Goal: Find specific page/section: Find specific page/section

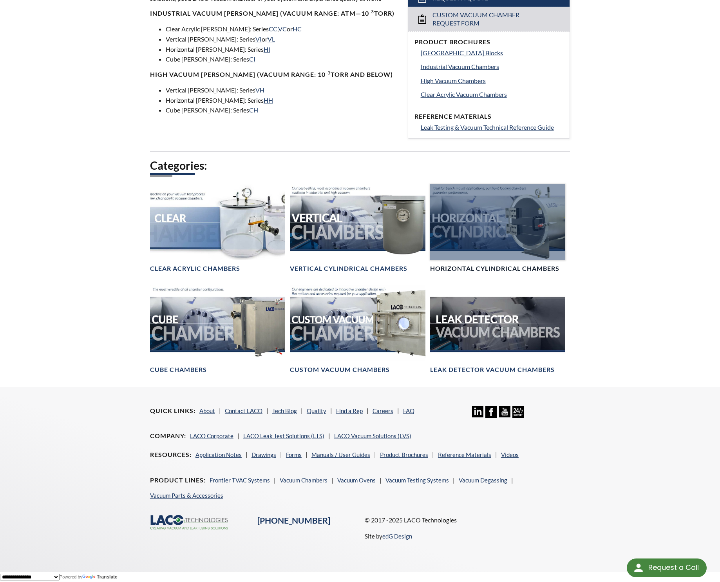
scroll to position [185, 0]
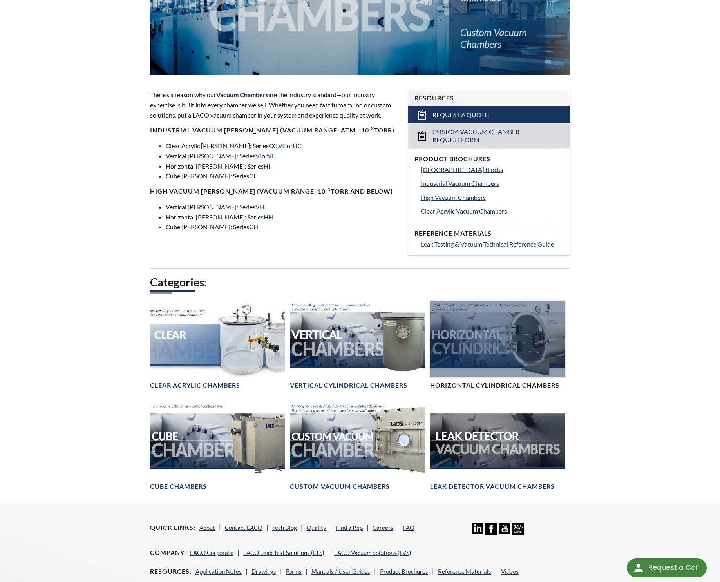
click at [498, 355] on div at bounding box center [497, 339] width 135 height 76
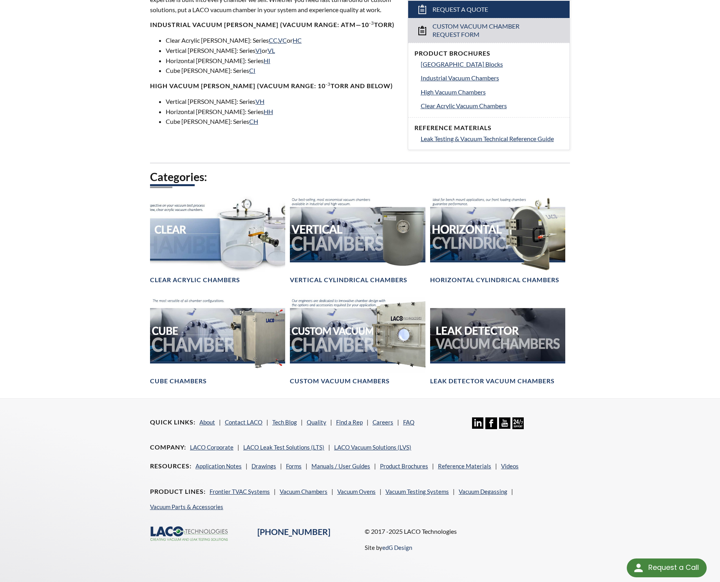
scroll to position [292, 0]
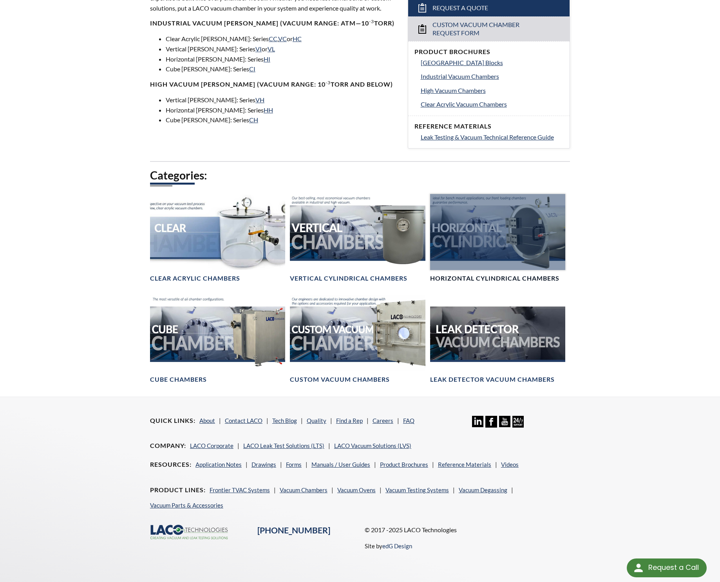
click at [501, 224] on div at bounding box center [497, 232] width 135 height 76
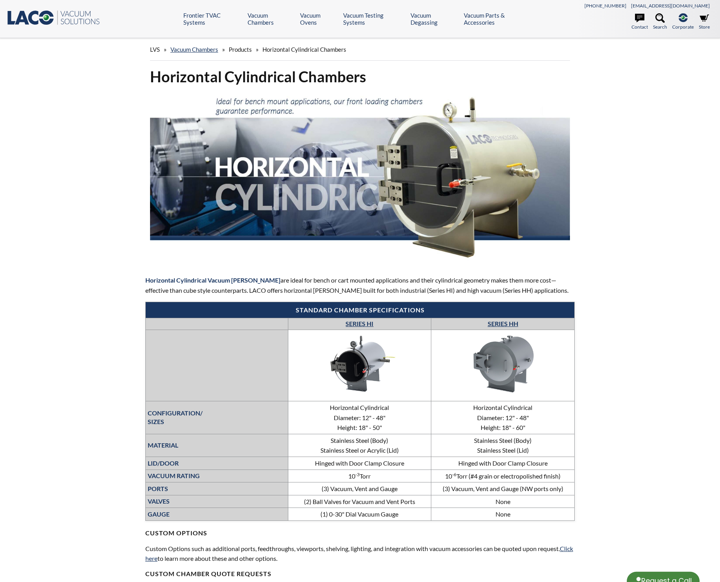
select select "Language Translate Widget"
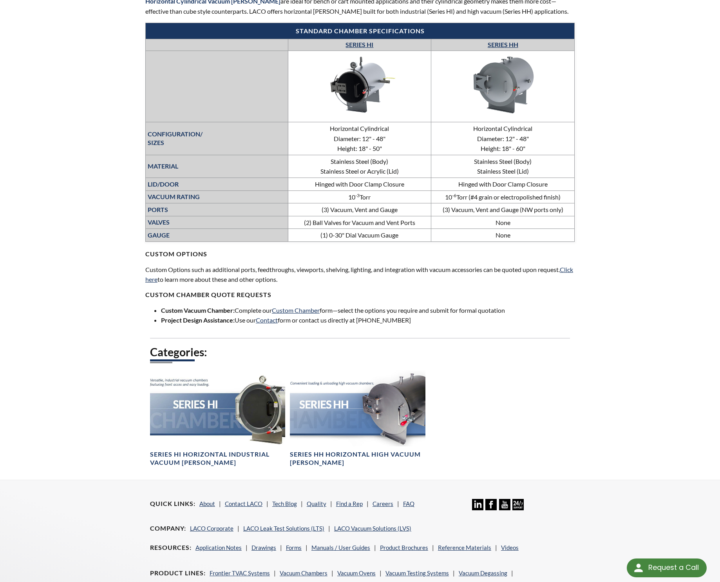
scroll to position [333, 0]
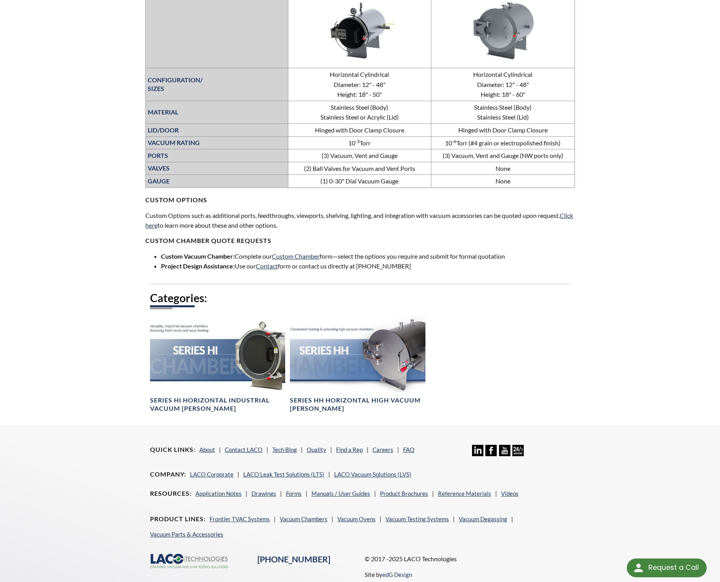
click at [502, 361] on div "Categories: Series HI Horizontal Industrial Vacuum [PERSON_NAME] Series HH Hori…" at bounding box center [360, 358] width 420 height 134
click at [557, 307] on div "Categories: Series HI Horizontal Industrial Vacuum [PERSON_NAME] Series HH Hori…" at bounding box center [360, 358] width 420 height 134
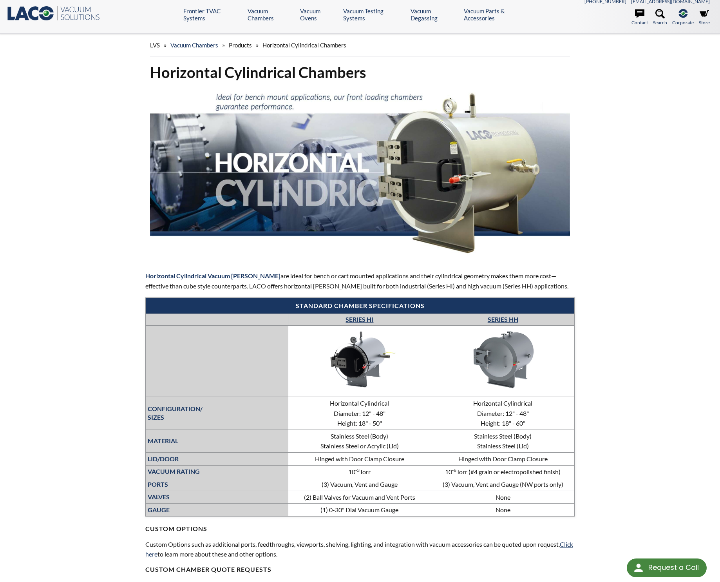
scroll to position [0, 0]
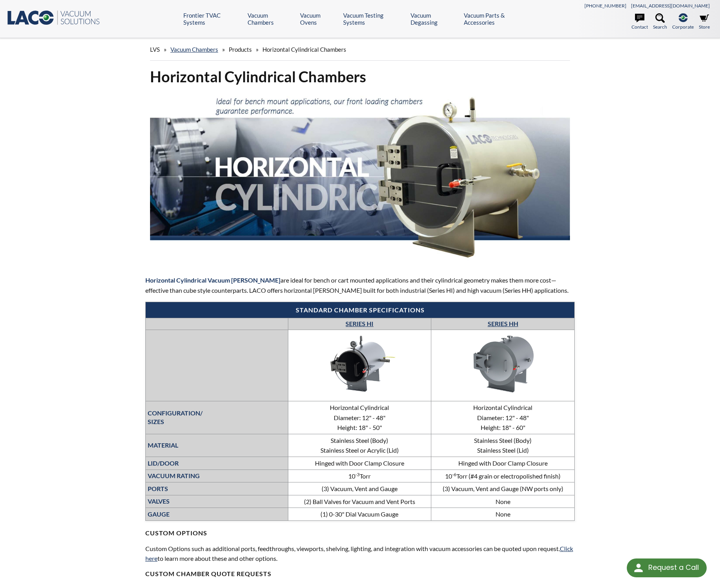
click at [651, 261] on div "LVS » Vacuum [PERSON_NAME] » Products » Horizontal Cylindrical [PERSON_NAME] Ho…" at bounding box center [360, 398] width 720 height 720
